Goal: Transaction & Acquisition: Purchase product/service

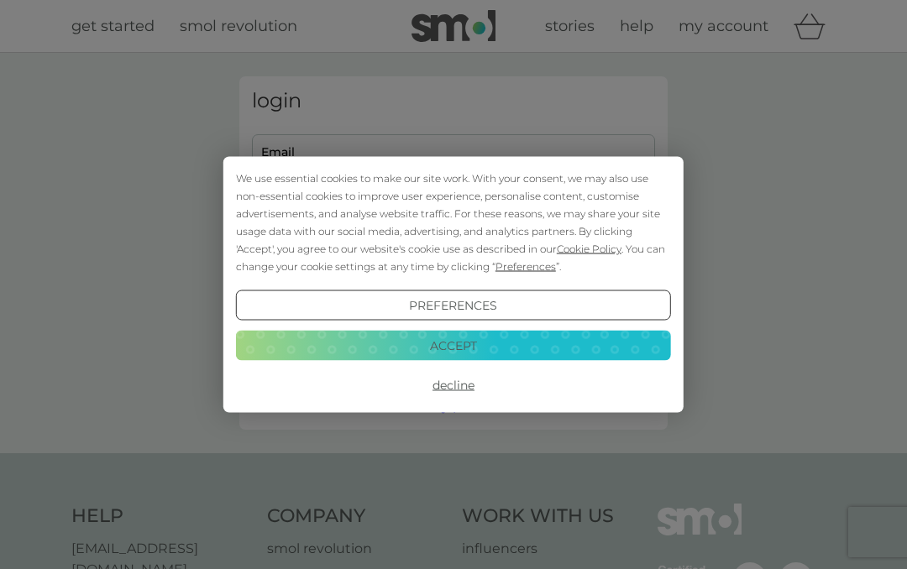
click at [468, 264] on div "We use essential cookies to make our site work. With your consent, we may also …" at bounding box center [453, 223] width 435 height 106
click at [478, 345] on button "Accept" at bounding box center [453, 345] width 435 height 30
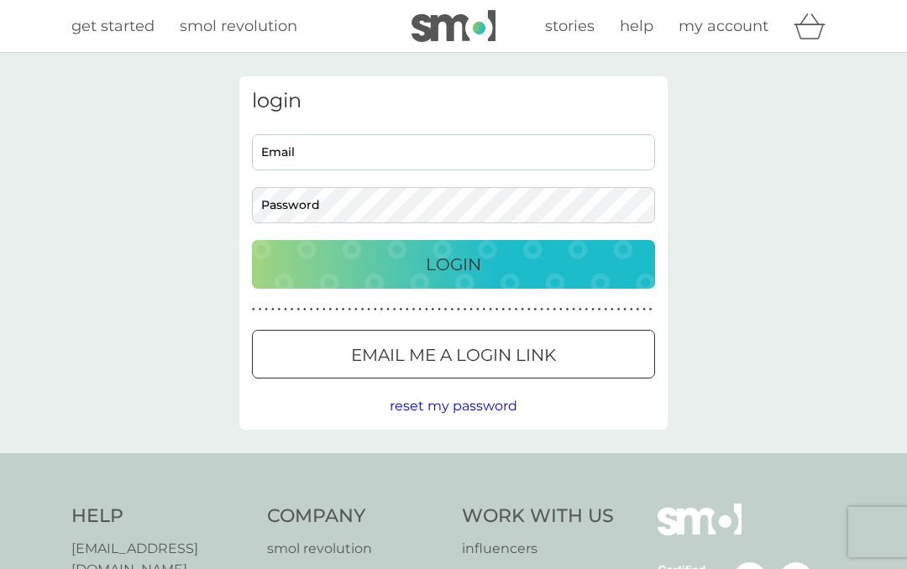
click at [477, 263] on p "Login" at bounding box center [453, 264] width 55 height 27
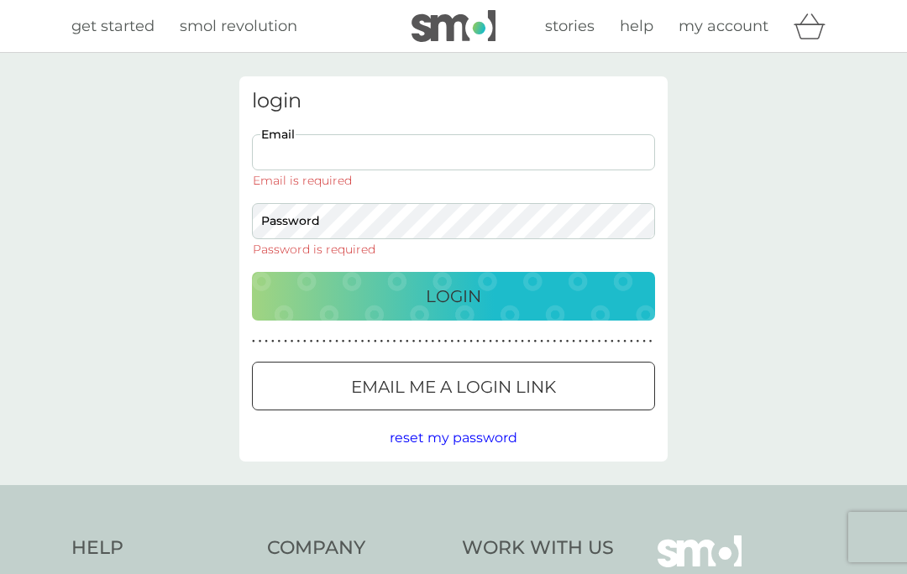
click at [339, 153] on input "Email" at bounding box center [453, 152] width 403 height 36
click at [742, 175] on div "login Email Email is required Password Password is required Login ● ● ● ● ● ● ●…" at bounding box center [453, 269] width 907 height 432
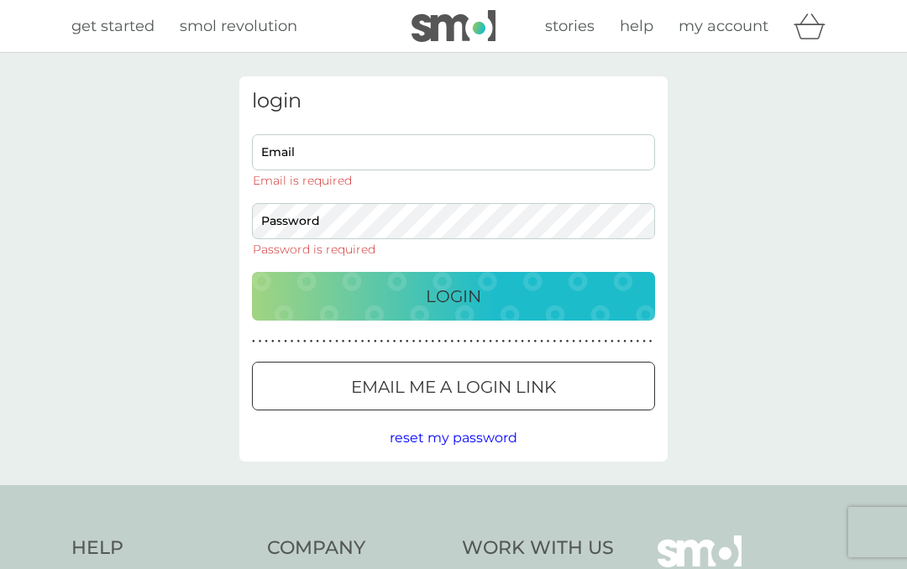
click at [334, 166] on input "Email" at bounding box center [453, 152] width 403 height 36
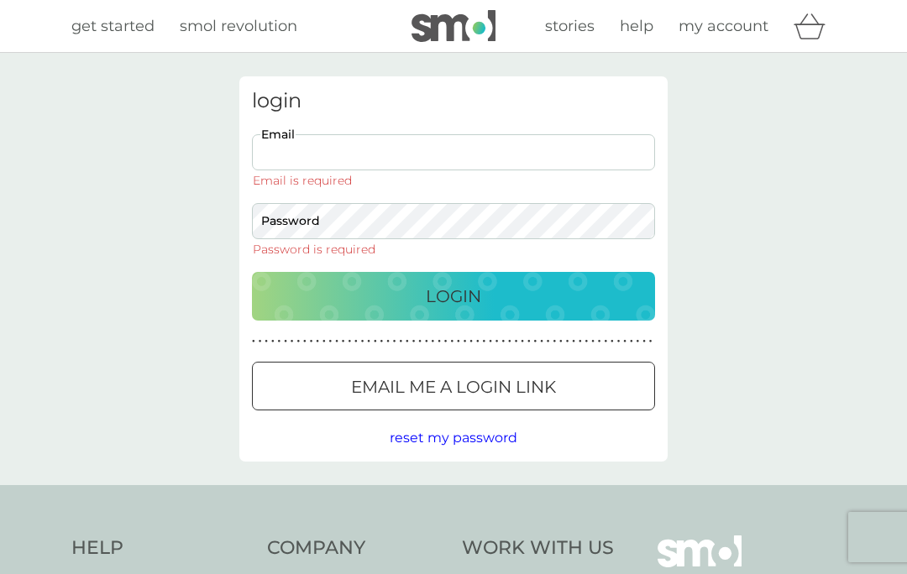
type input "[EMAIL_ADDRESS][DOMAIN_NAME]"
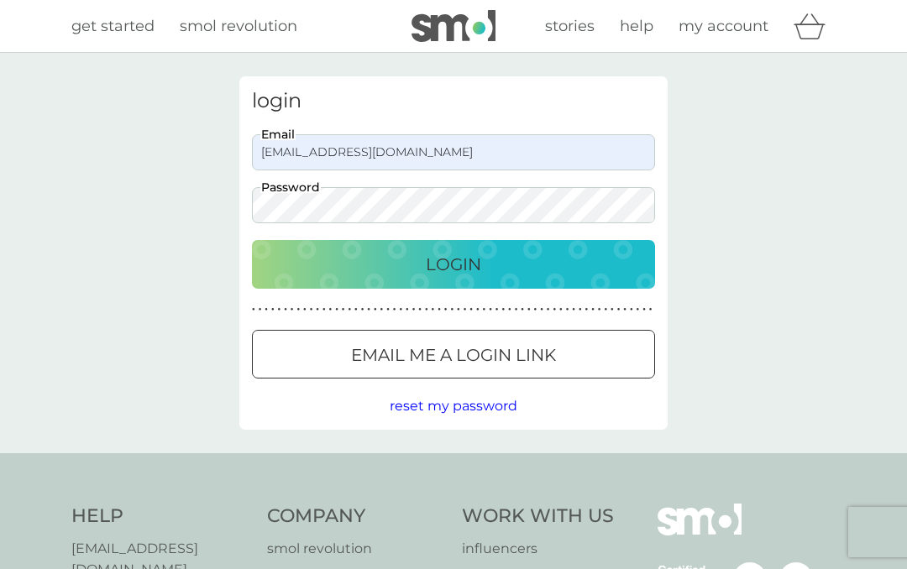
click at [459, 265] on p "Login" at bounding box center [453, 264] width 55 height 27
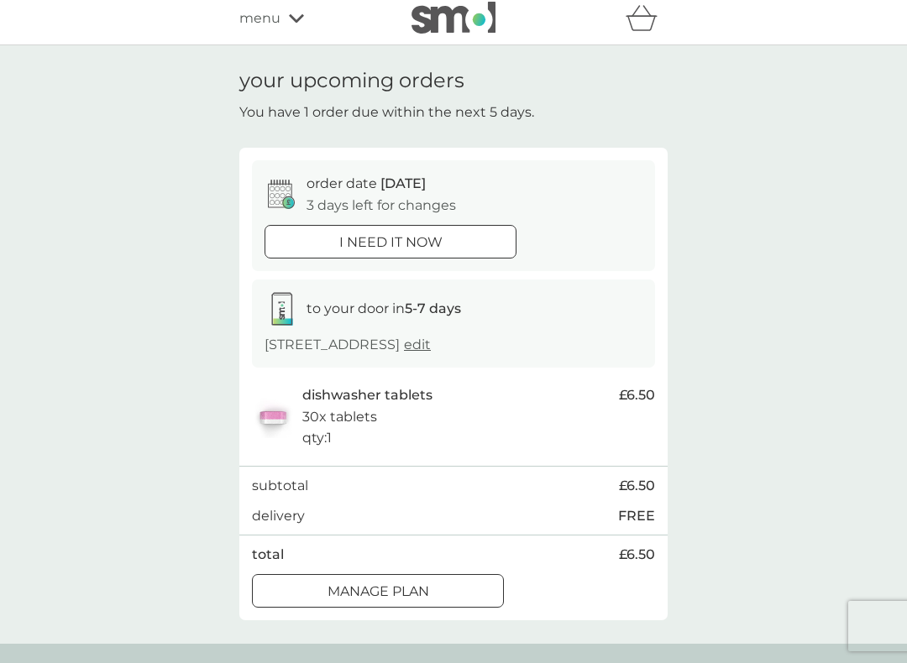
scroll to position [8, 0]
click at [431, 347] on span "edit" at bounding box center [417, 344] width 27 height 16
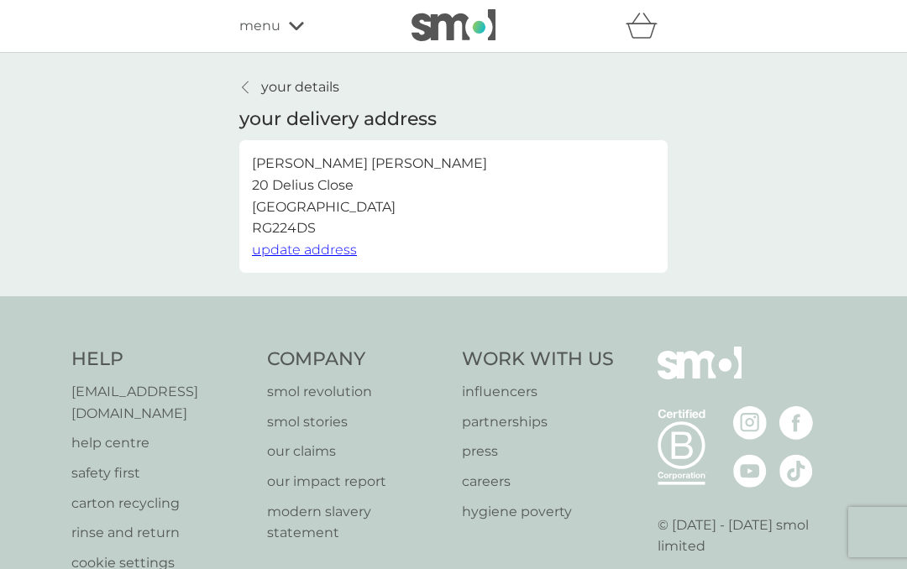
click at [255, 94] on link "your details" at bounding box center [289, 87] width 100 height 22
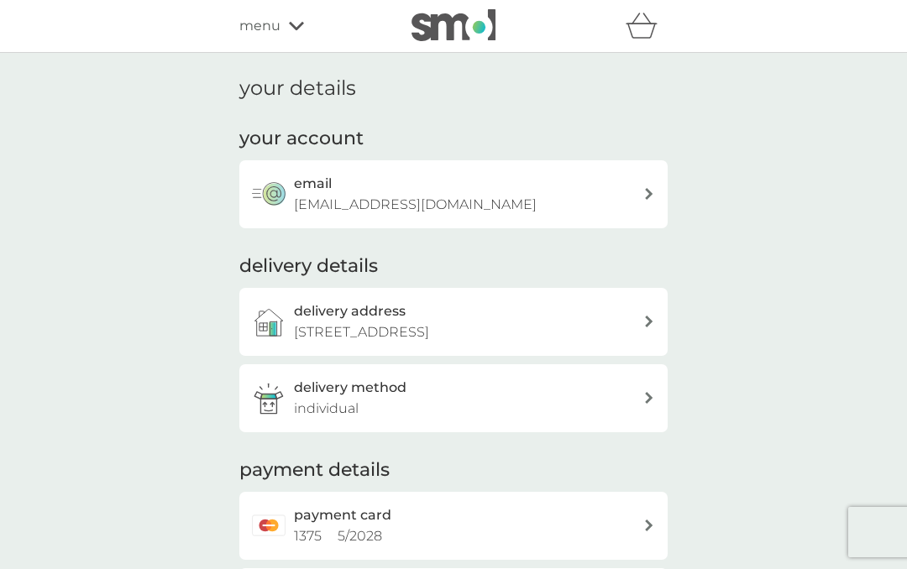
click at [295, 29] on icon at bounding box center [296, 26] width 15 height 8
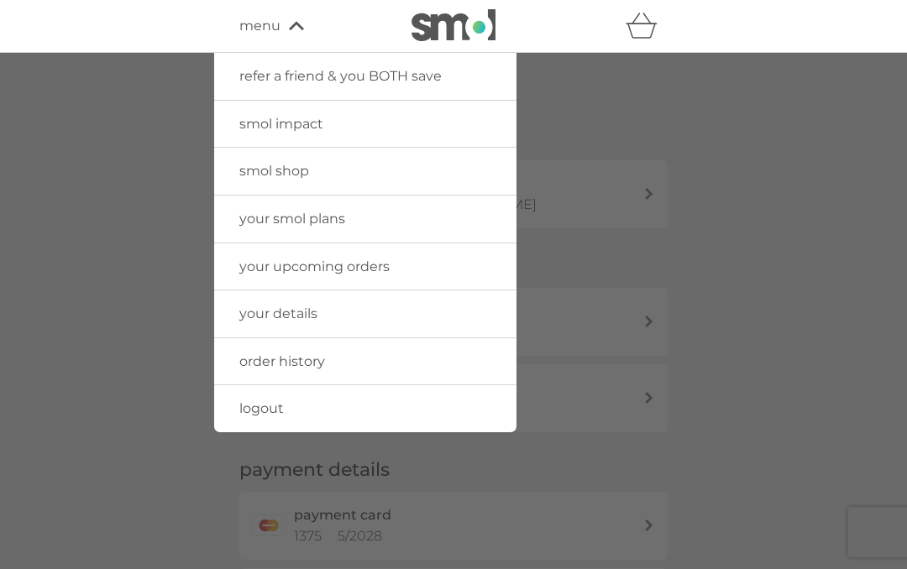
click at [377, 215] on link "your smol plans" at bounding box center [365, 219] width 302 height 47
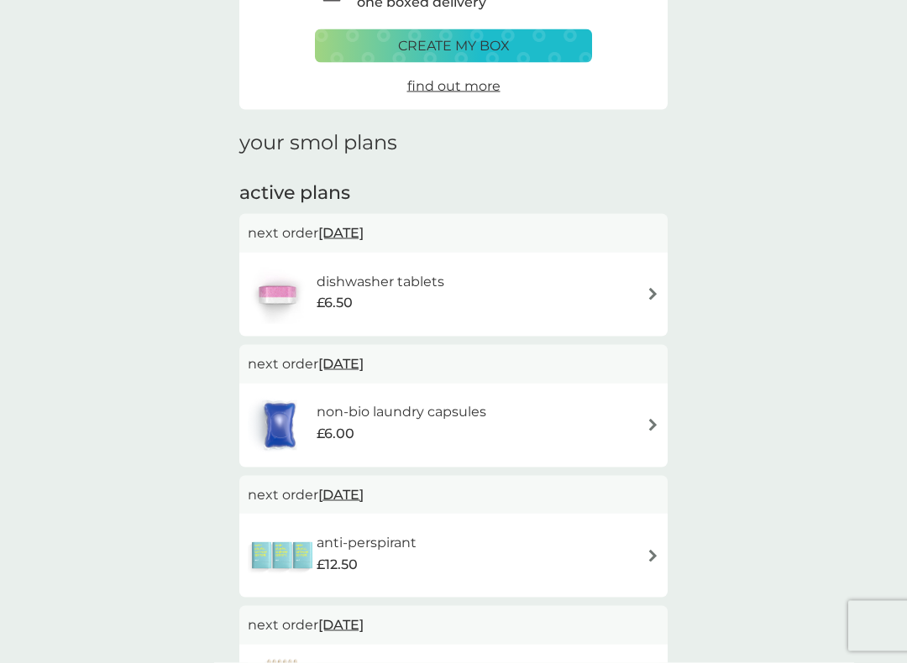
scroll to position [122, 0]
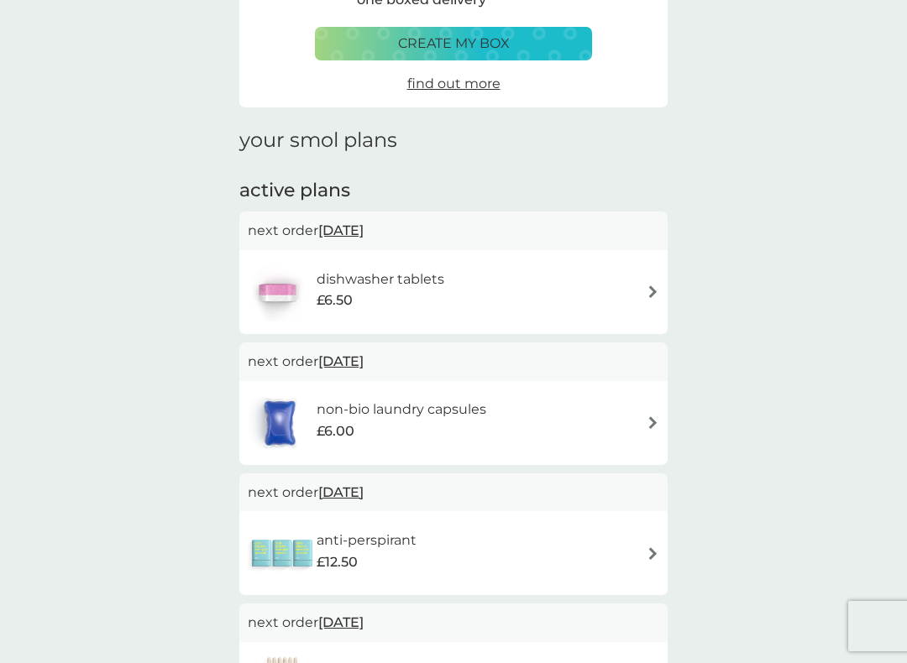
click at [651, 290] on img at bounding box center [652, 291] width 13 height 13
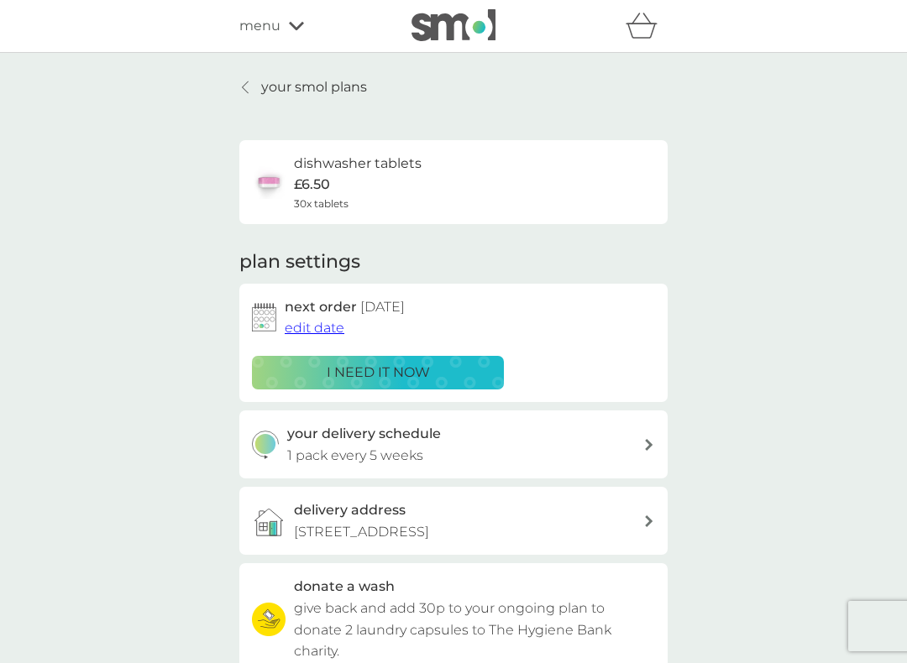
click at [327, 328] on span "edit date" at bounding box center [315, 328] width 60 height 16
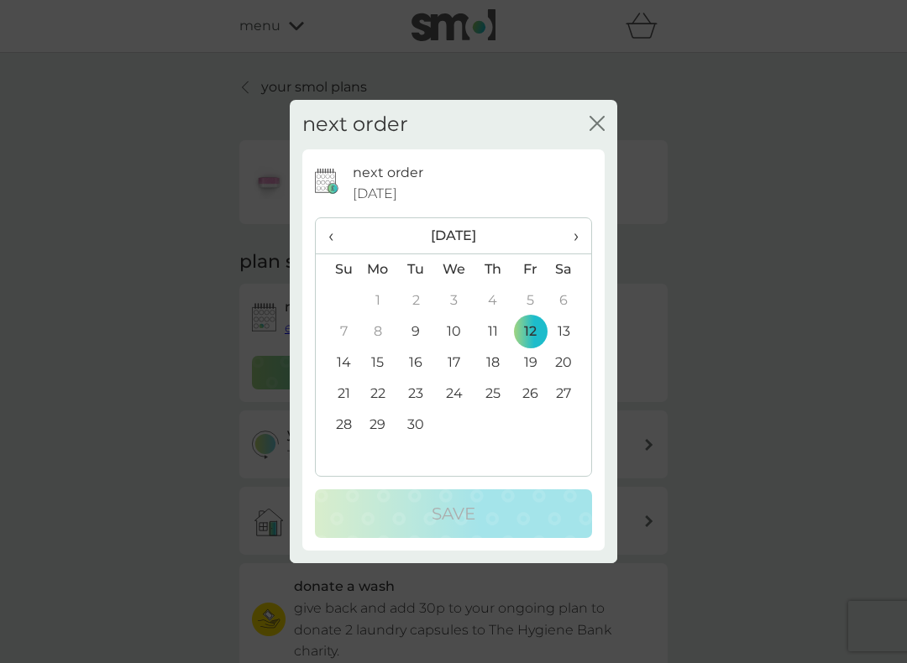
click at [580, 237] on th "›" at bounding box center [570, 236] width 42 height 36
click at [533, 305] on td "3" at bounding box center [530, 300] width 38 height 31
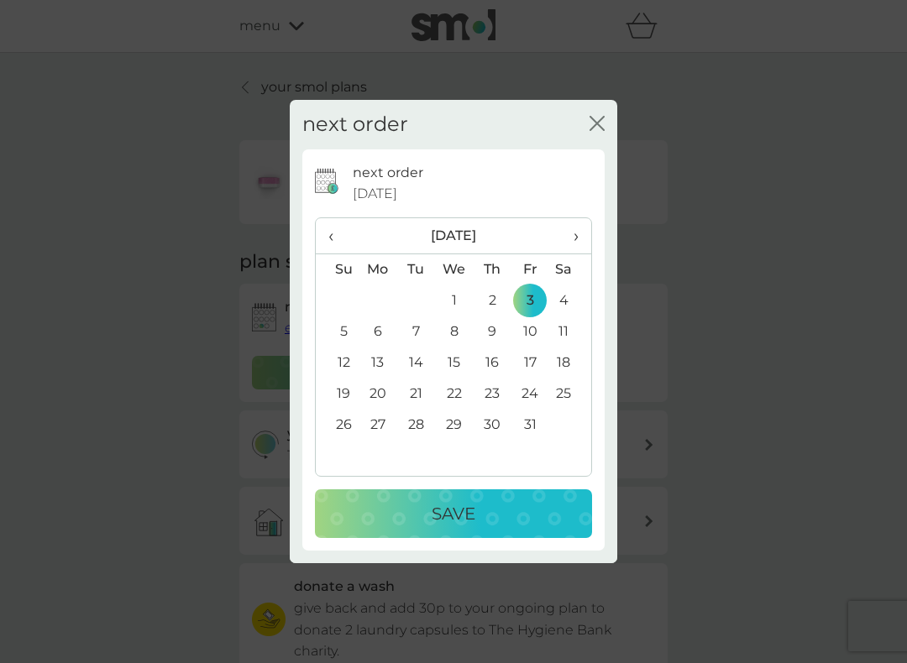
click at [496, 517] on div "Save" at bounding box center [453, 513] width 243 height 27
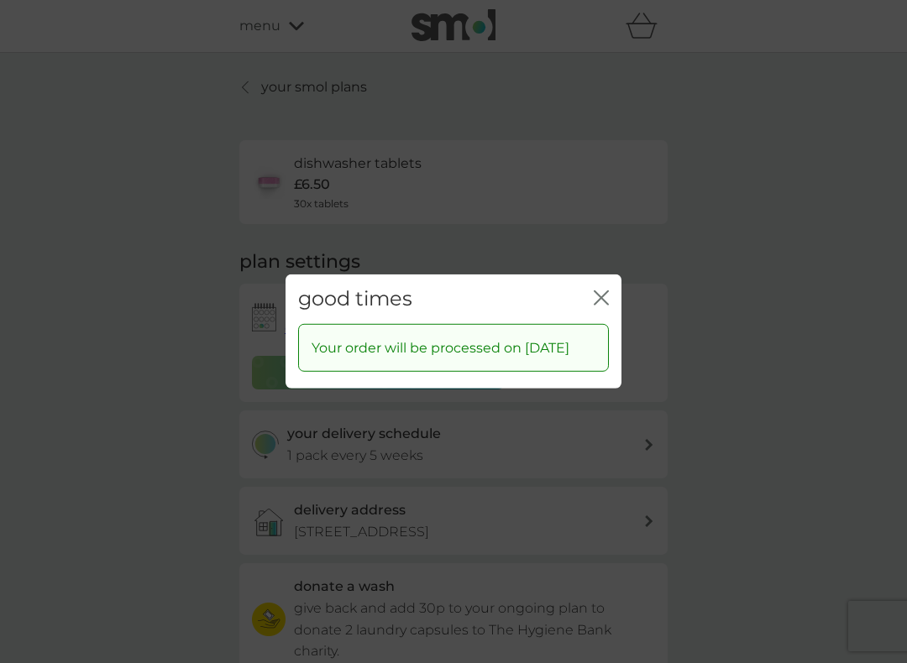
click at [602, 291] on icon "close" at bounding box center [604, 297] width 7 height 13
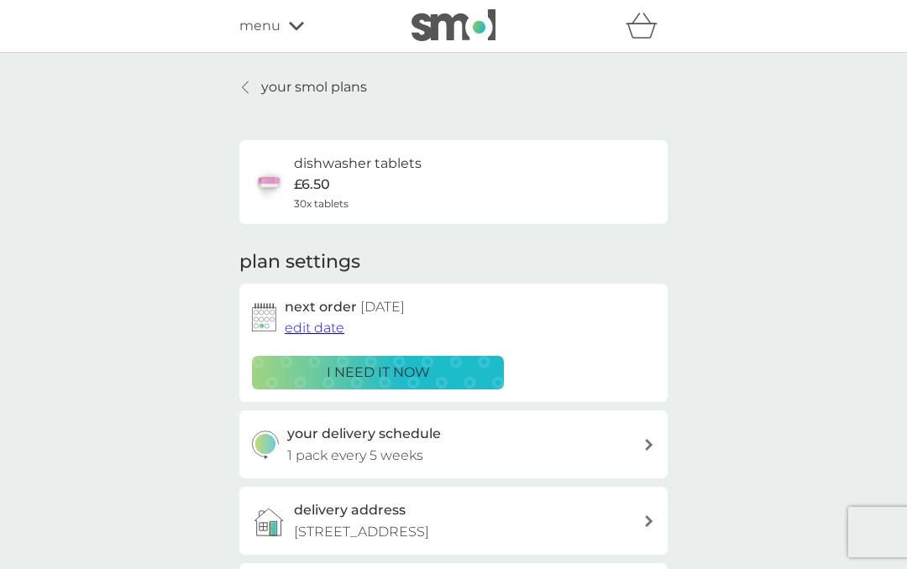
click at [251, 92] on div at bounding box center [246, 87] width 12 height 13
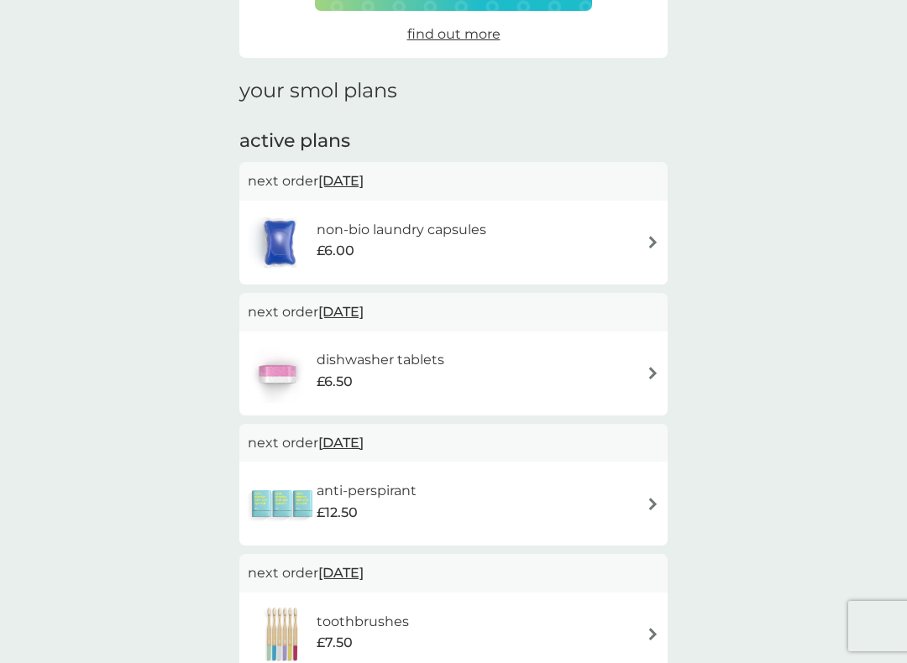
scroll to position [170, 0]
click at [652, 238] on img at bounding box center [652, 243] width 13 height 13
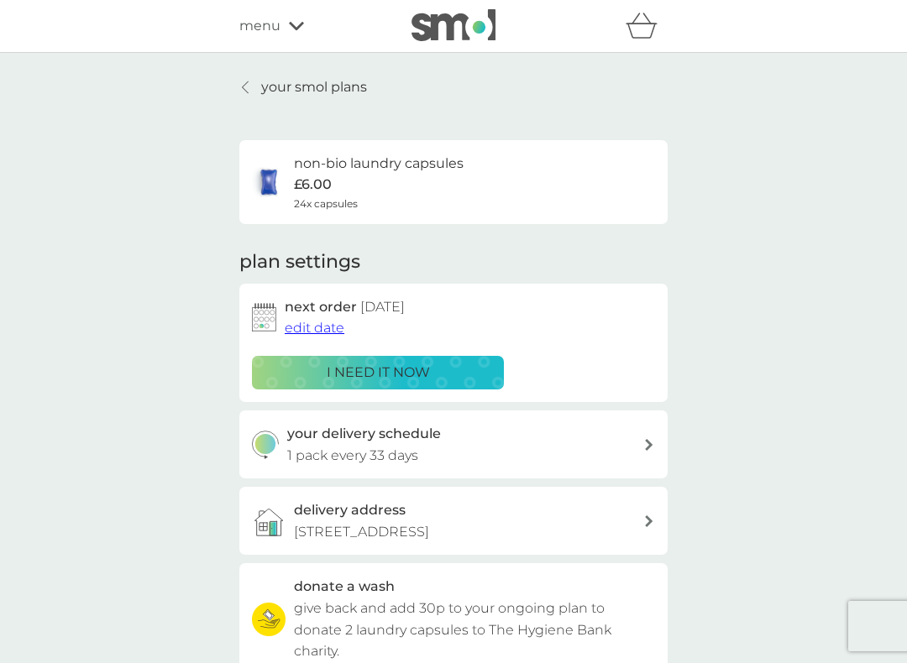
click at [432, 369] on div "i need it now" at bounding box center [378, 373] width 230 height 22
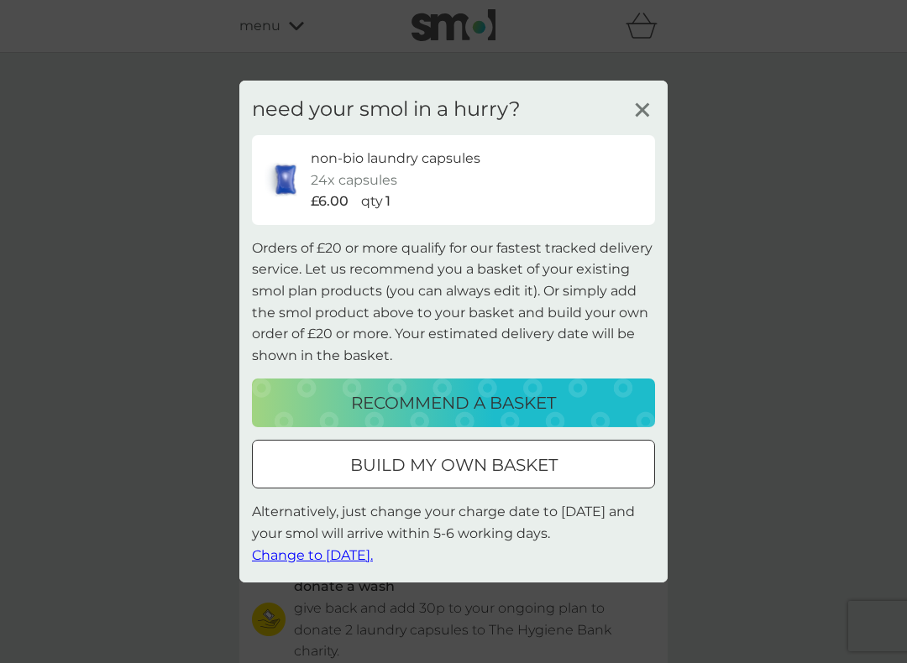
click at [512, 463] on p "build my own basket" at bounding box center [453, 465] width 207 height 27
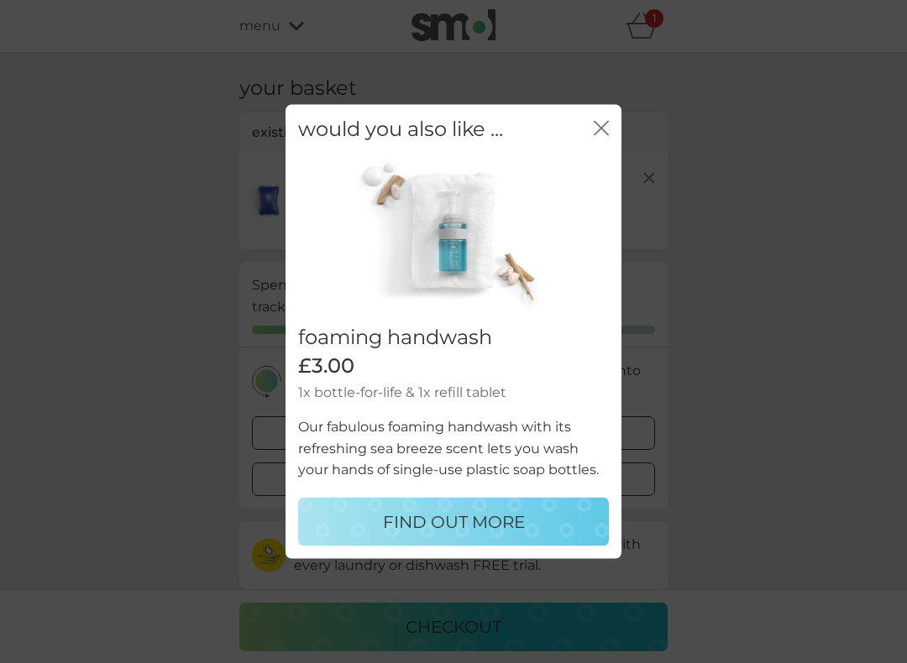
click at [606, 132] on icon "close" at bounding box center [601, 128] width 15 height 15
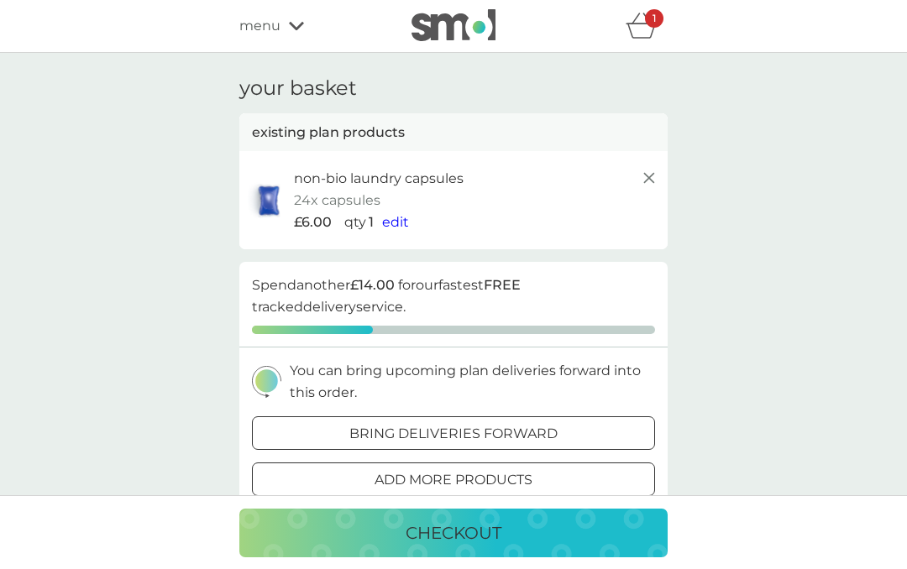
click at [399, 225] on span "edit" at bounding box center [395, 222] width 27 height 16
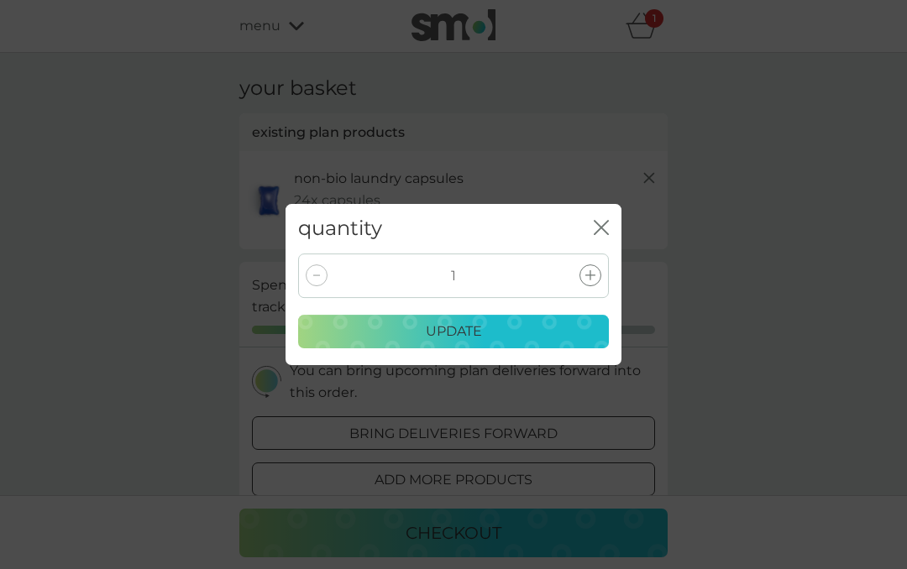
click at [609, 222] on div "quantity close" at bounding box center [453, 229] width 336 height 50
click at [608, 231] on icon "close" at bounding box center [601, 227] width 15 height 15
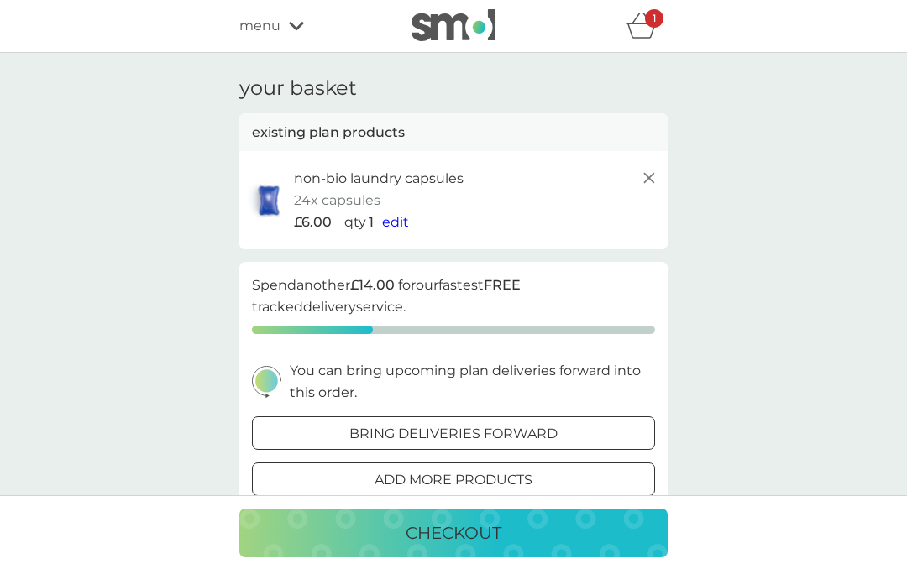
click at [353, 190] on p "24x capsules" at bounding box center [337, 201] width 86 height 22
click at [658, 34] on div "1" at bounding box center [646, 26] width 42 height 34
click at [648, 180] on icon at bounding box center [649, 178] width 20 height 20
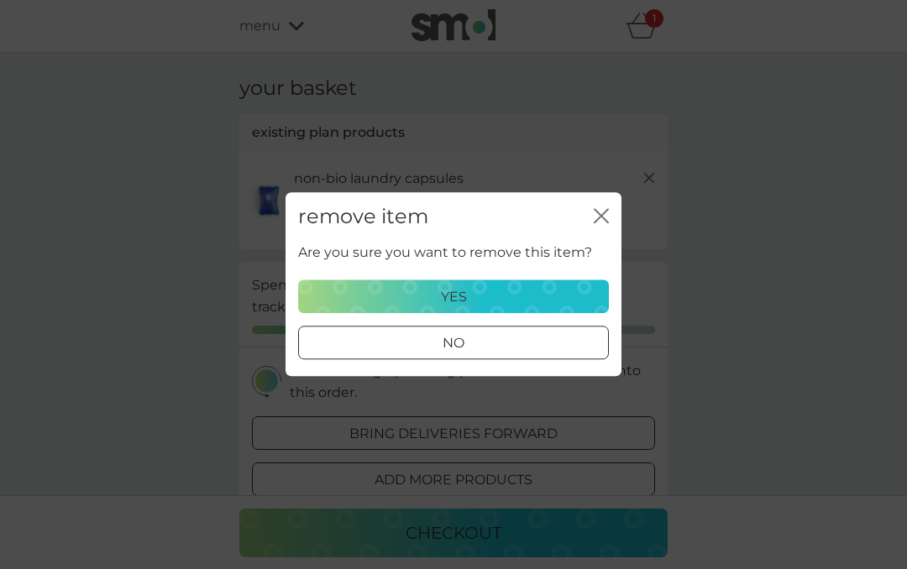
click at [500, 343] on div "no" at bounding box center [453, 344] width 309 height 22
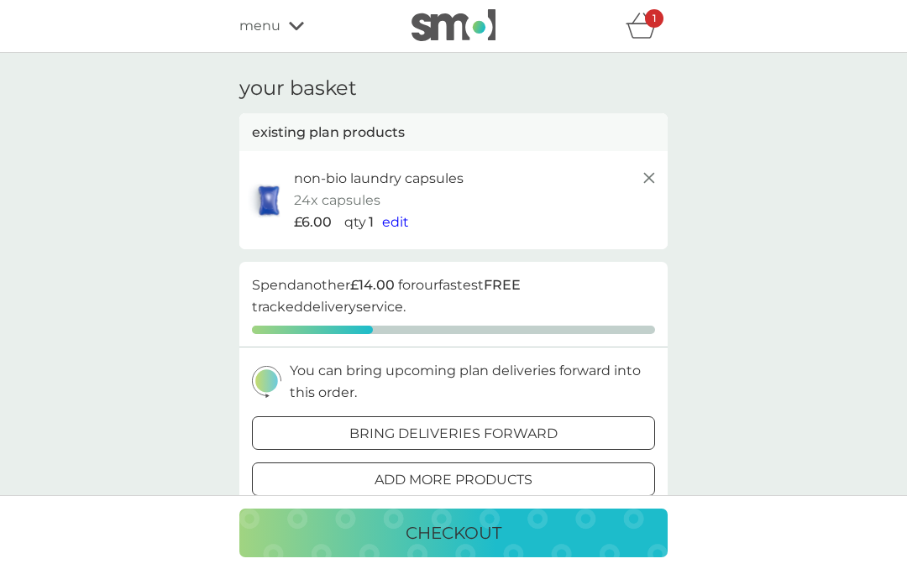
click at [599, 470] on div "add more products" at bounding box center [453, 480] width 401 height 22
click at [397, 218] on span "edit" at bounding box center [395, 222] width 27 height 16
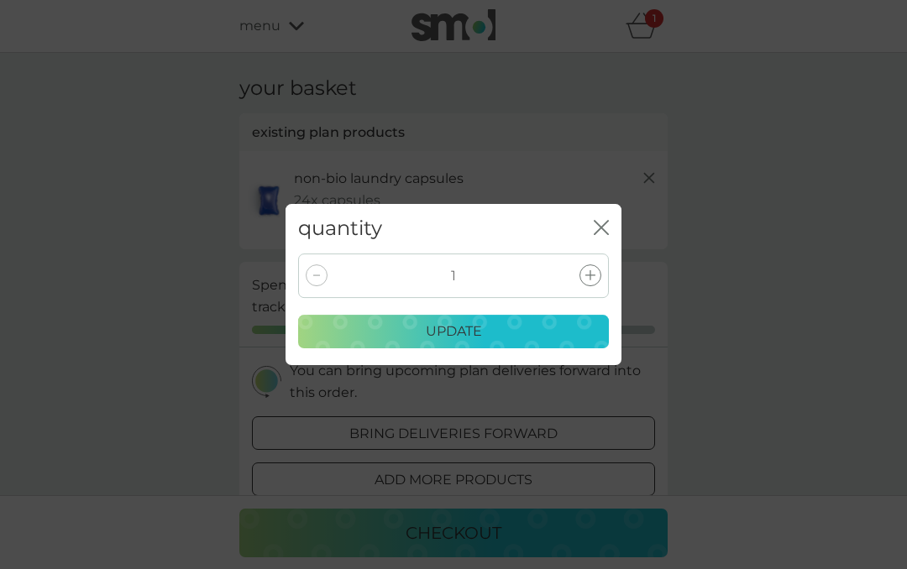
click at [607, 228] on icon "close" at bounding box center [601, 227] width 15 height 15
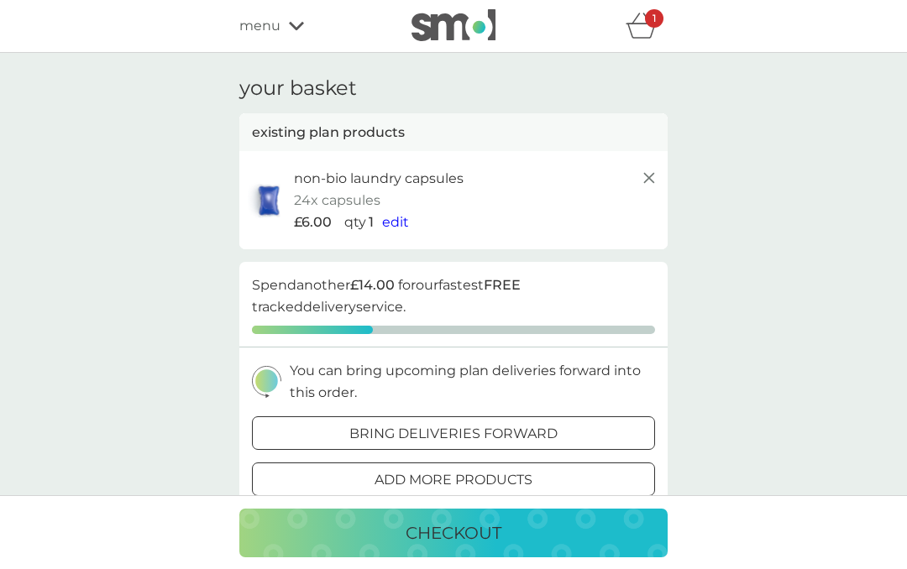
click at [411, 432] on p "bring deliveries forward" at bounding box center [453, 434] width 208 height 22
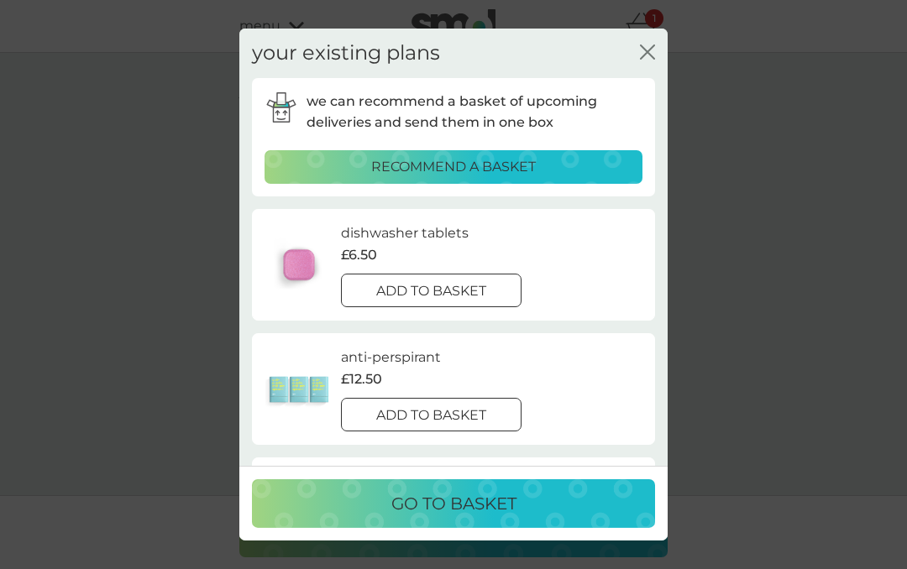
click at [451, 290] on div at bounding box center [451, 290] width 0 height 0
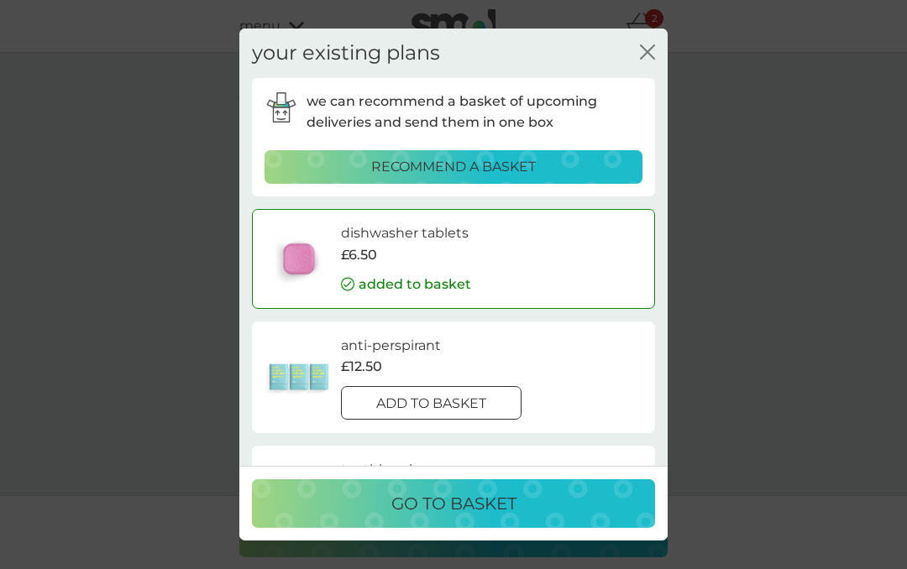
click at [468, 509] on p "go to basket" at bounding box center [453, 503] width 125 height 27
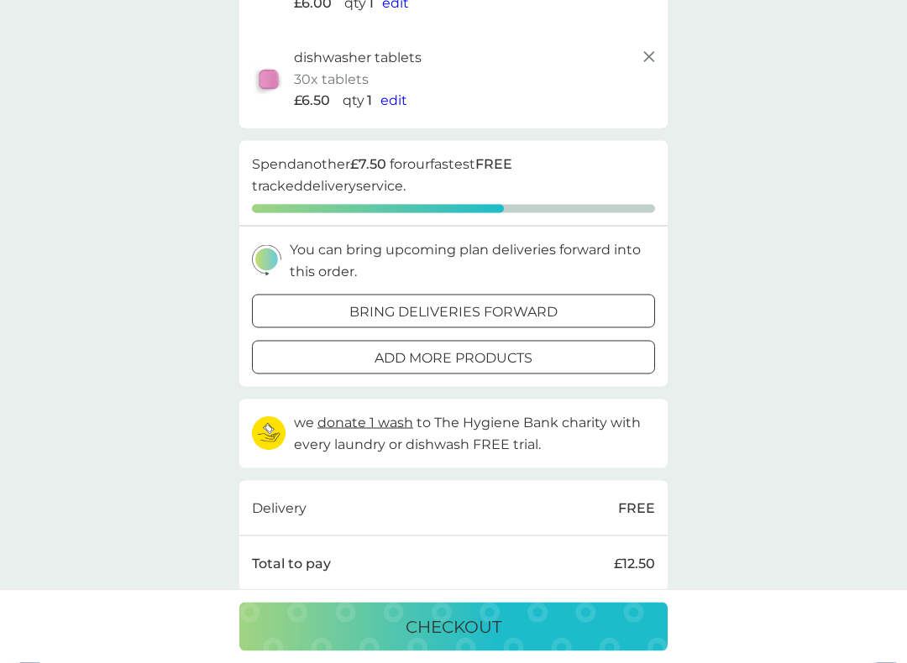
scroll to position [220, 0]
click at [449, 303] on div at bounding box center [453, 312] width 60 height 18
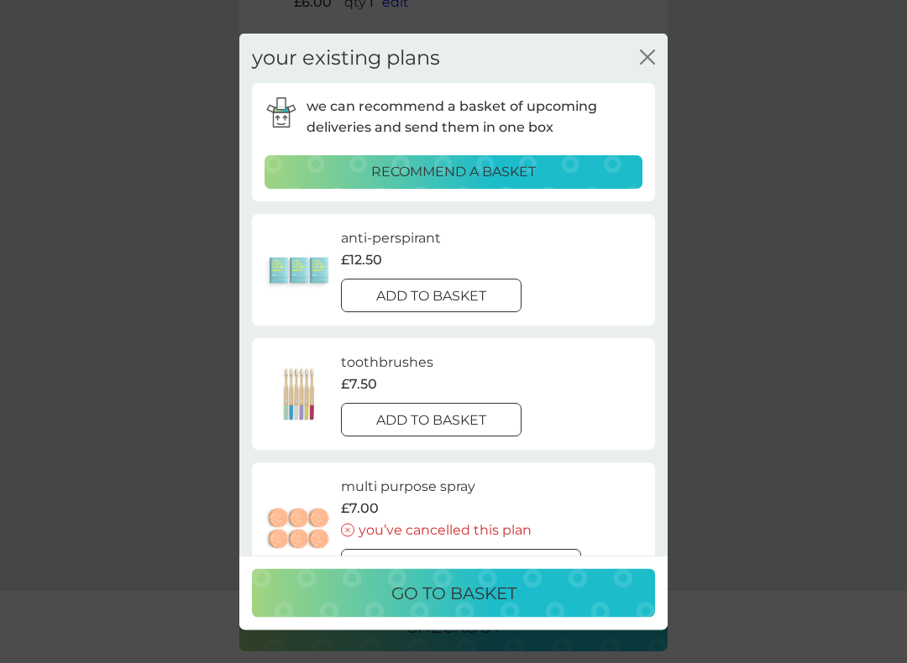
click at [495, 568] on p "go to basket" at bounding box center [453, 593] width 125 height 27
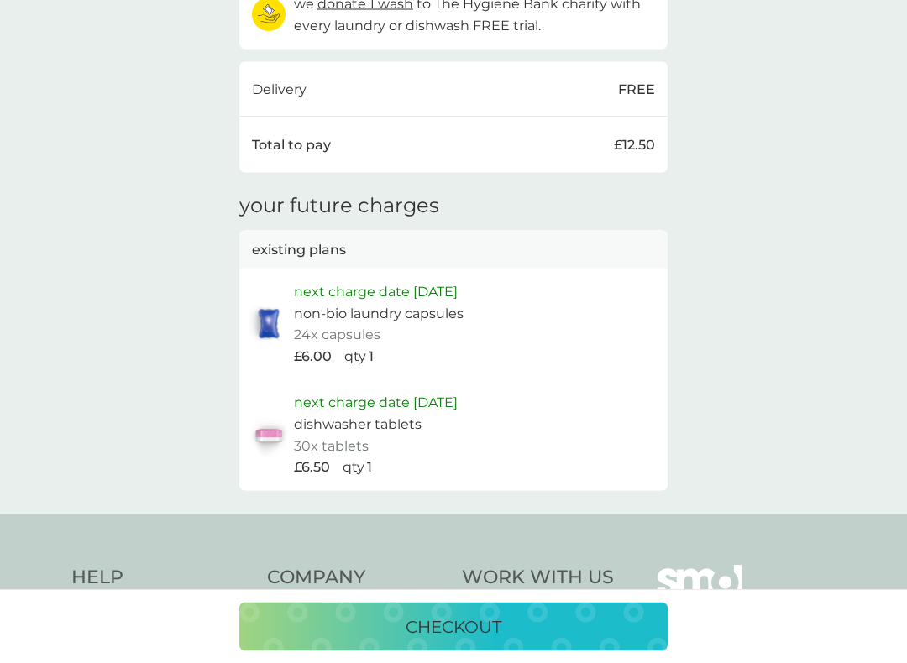
scroll to position [639, 0]
click at [458, 393] on p "next charge date 7th Nov 2025" at bounding box center [376, 402] width 164 height 22
click at [384, 395] on p "next charge date 7th Nov 2025" at bounding box center [376, 402] width 164 height 22
click at [353, 396] on p "next charge date 7th Nov 2025" at bounding box center [376, 402] width 164 height 22
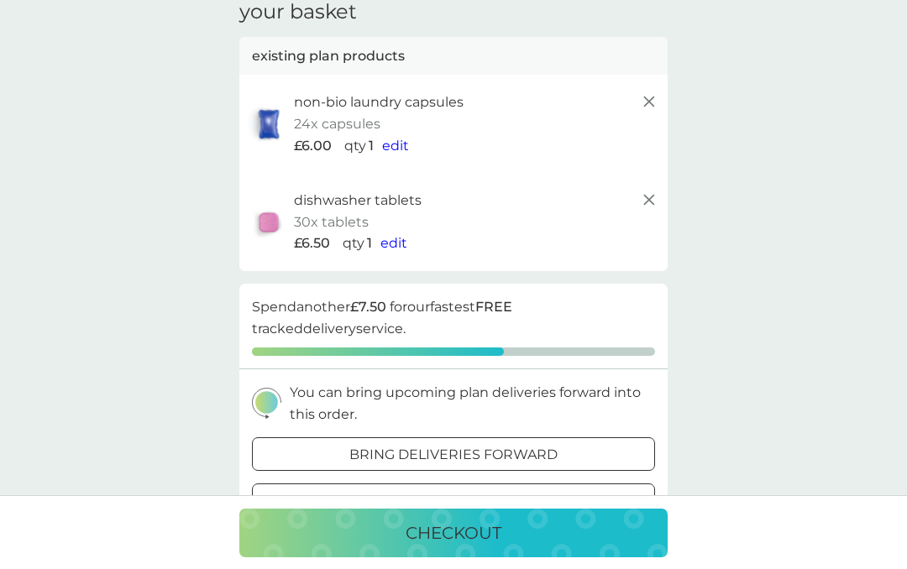
scroll to position [0, 0]
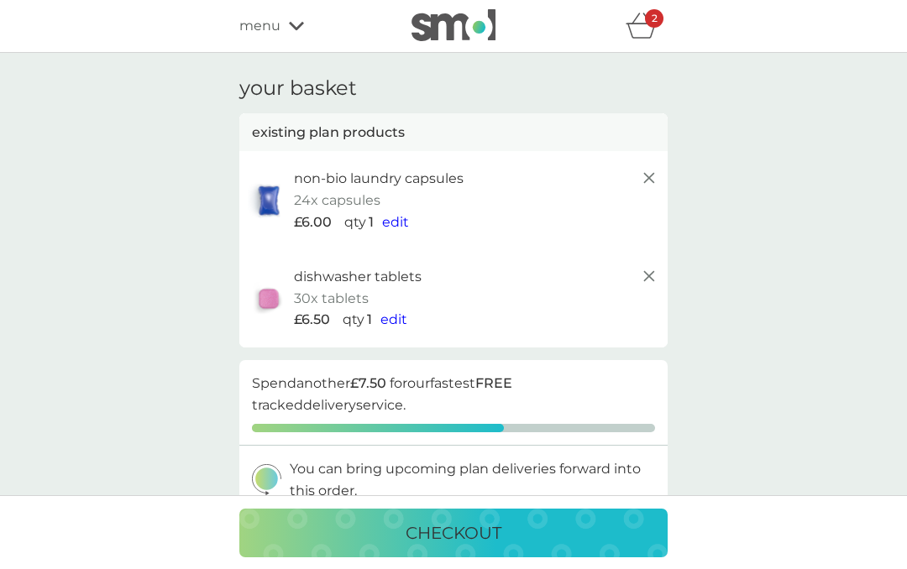
click at [646, 29] on icon "basket" at bounding box center [641, 26] width 32 height 26
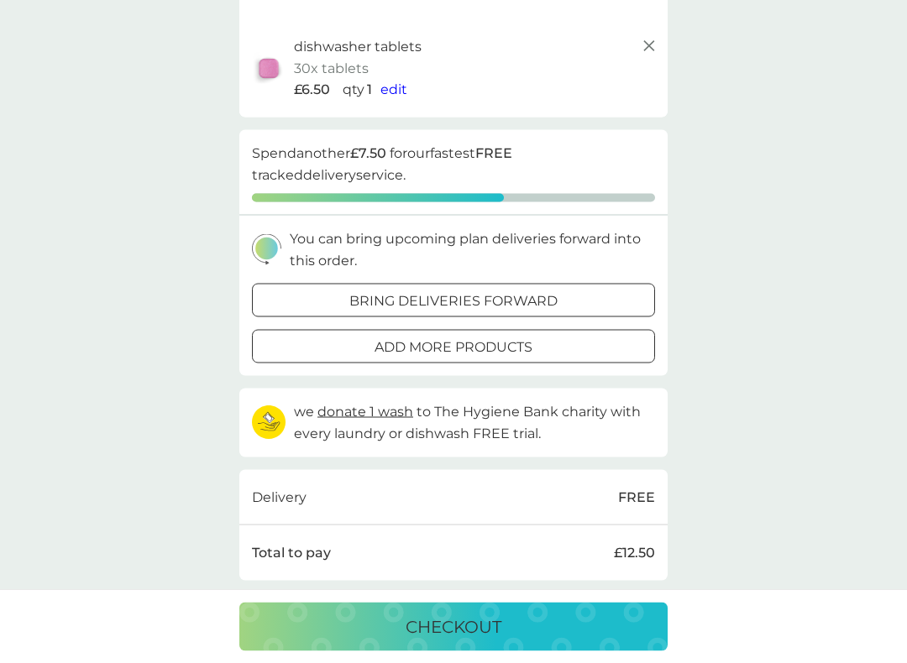
scroll to position [231, 0]
click at [516, 568] on div "checkout" at bounding box center [453, 627] width 395 height 27
